Goal: Task Accomplishment & Management: Use online tool/utility

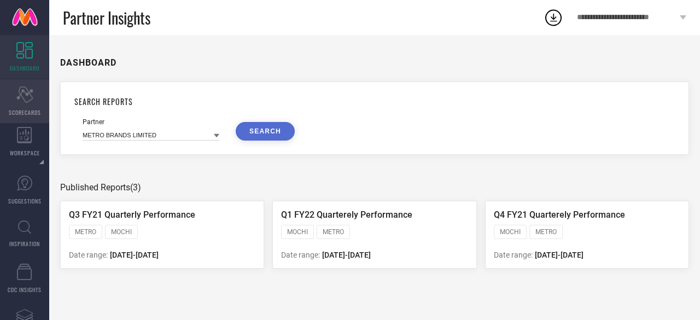
click at [21, 104] on div "Scorecard SCORECARDS" at bounding box center [24, 101] width 49 height 44
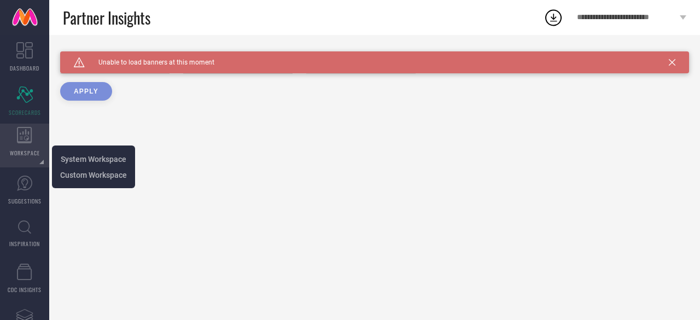
type input "All"
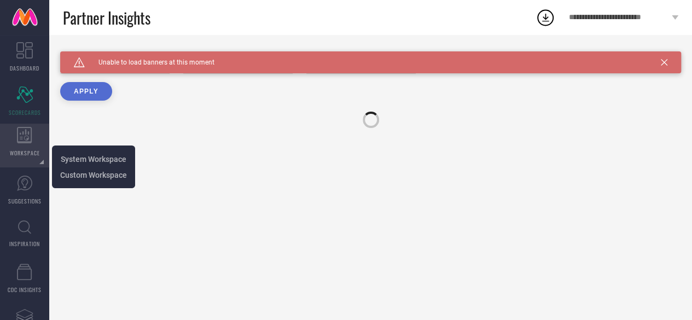
click at [27, 142] on icon at bounding box center [24, 135] width 15 height 16
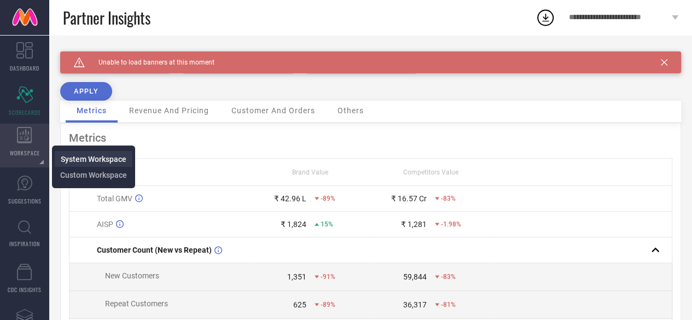
click at [75, 156] on span "System Workspace" at bounding box center [94, 159] width 66 height 9
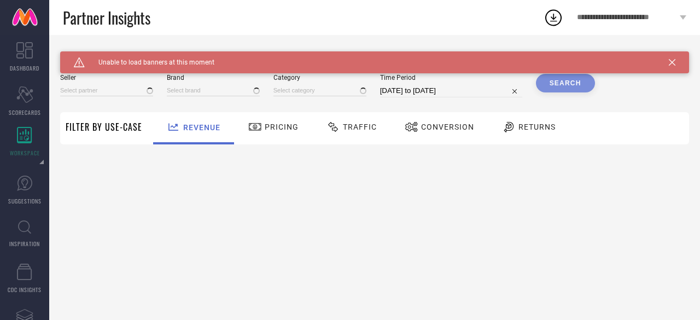
type input "All"
type input "1 STOP FASHION"
type input "All"
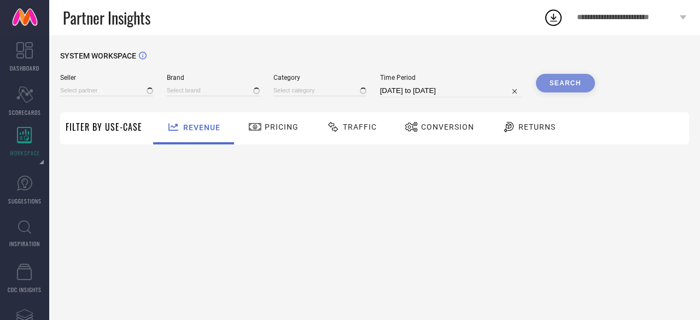
type input "All"
type input "1 STOP FASHION"
type input "All"
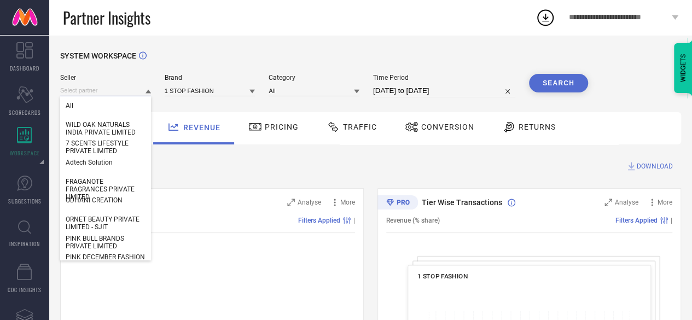
click at [100, 88] on input at bounding box center [105, 90] width 91 height 11
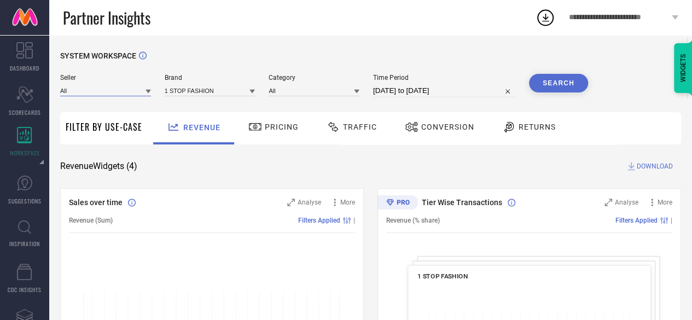
click at [109, 89] on input at bounding box center [105, 90] width 91 height 11
type input "dresfol"
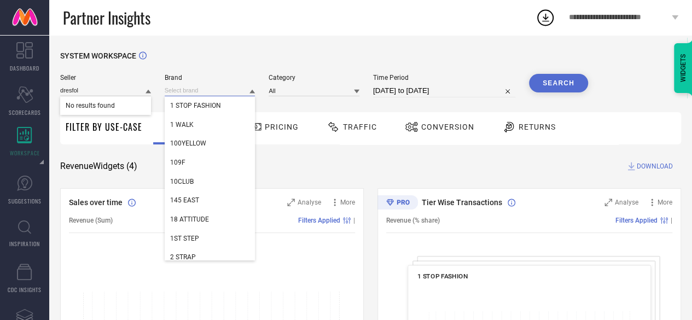
click at [185, 87] on input at bounding box center [210, 90] width 91 height 11
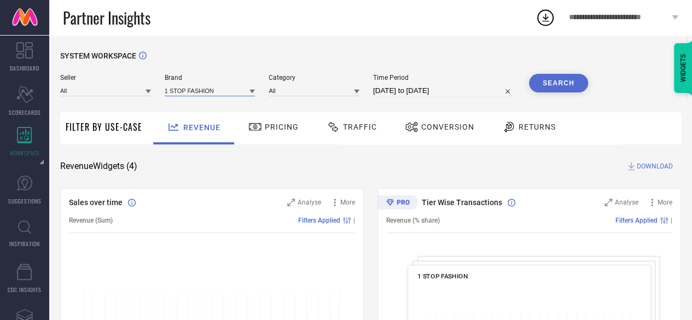
click at [185, 87] on input at bounding box center [210, 90] width 91 height 11
type input "dressfolk"
click at [208, 106] on div "DRESSFOLK" at bounding box center [210, 105] width 91 height 19
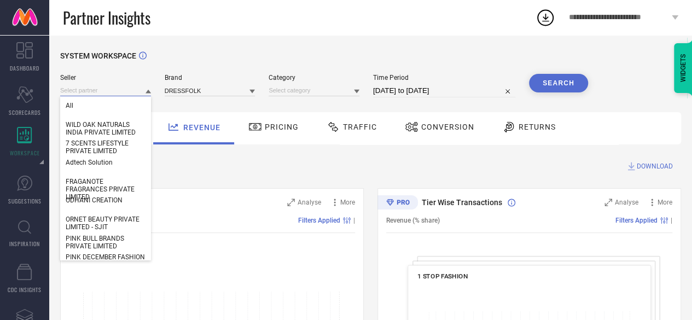
click at [109, 94] on input at bounding box center [105, 90] width 91 height 11
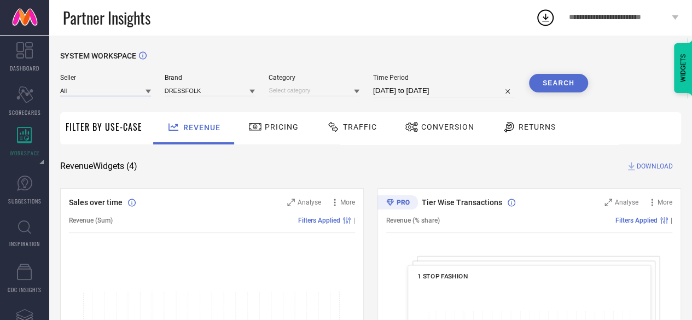
click at [109, 94] on input at bounding box center [105, 90] width 91 height 11
type input "dressfol"
click at [123, 103] on span "DRESSFOLK PRIVATE LIMITED" at bounding box center [106, 109] width 80 height 15
click at [176, 91] on input at bounding box center [210, 90] width 91 height 11
click at [184, 92] on input at bounding box center [210, 90] width 91 height 11
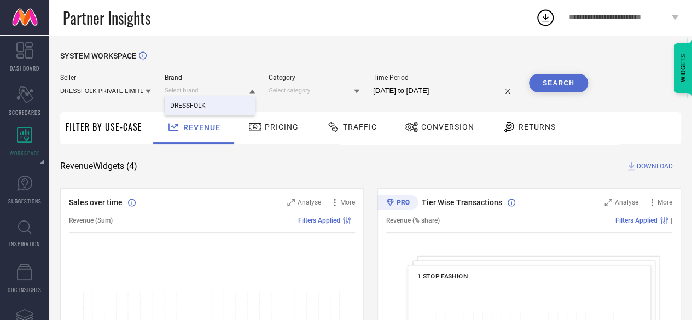
click at [208, 106] on div "DRESSFOLK" at bounding box center [210, 105] width 91 height 19
click at [285, 95] on input at bounding box center [314, 90] width 91 height 11
click at [288, 90] on input at bounding box center [314, 90] width 91 height 11
click at [282, 102] on div "All" at bounding box center [314, 105] width 91 height 19
select select "8"
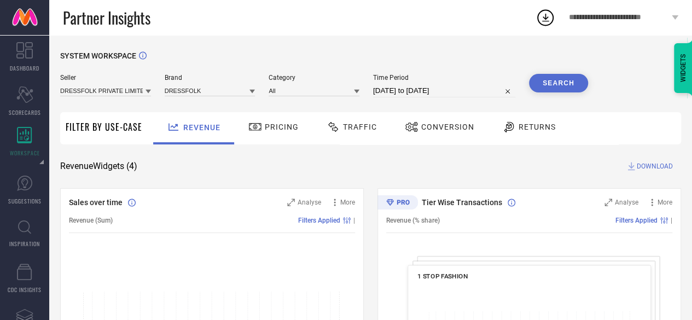
select select "2025"
select select "9"
select select "2025"
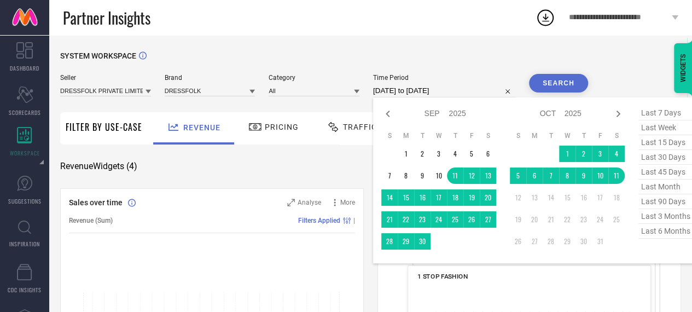
click at [380, 92] on input "[DATE] to [DATE]" at bounding box center [444, 90] width 142 height 13
click at [657, 231] on span "last 6 months" at bounding box center [665, 231] width 55 height 15
type input "01-04-2025 to 30-09-2025"
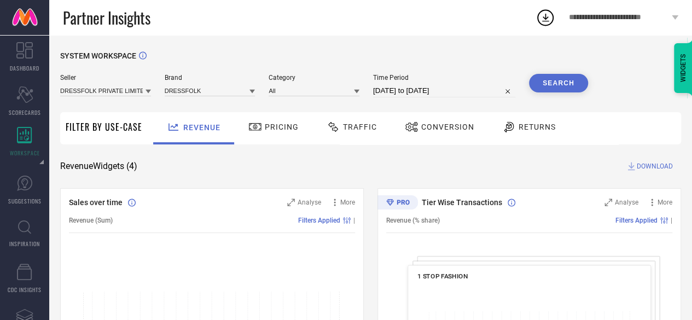
click at [555, 80] on button "Search" at bounding box center [558, 83] width 59 height 19
click at [296, 57] on div "SYSTEM WORKSPACE" at bounding box center [370, 62] width 621 height 22
click at [318, 27] on div "Partner Insights" at bounding box center [299, 17] width 473 height 35
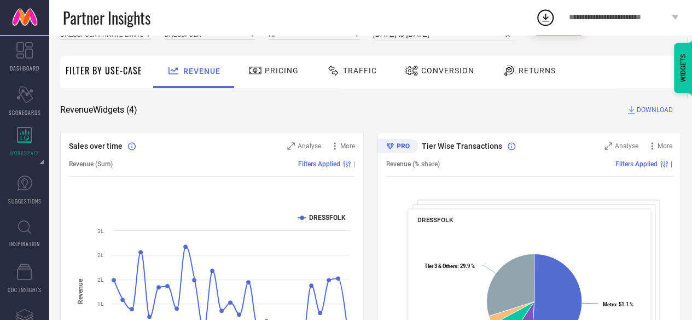
scroll to position [57, 0]
